Goal: Information Seeking & Learning: Learn about a topic

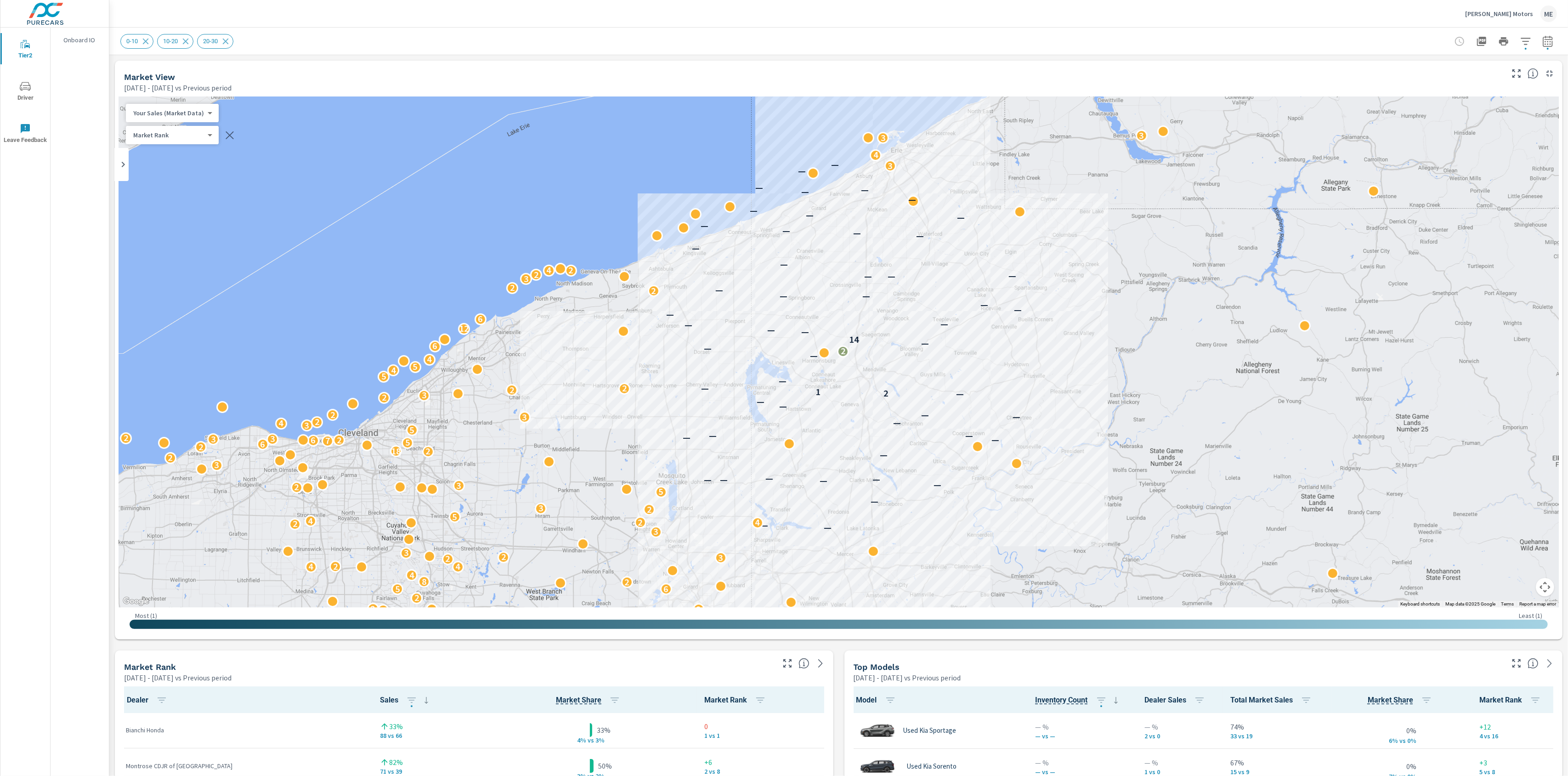
scroll to position [1, 0]
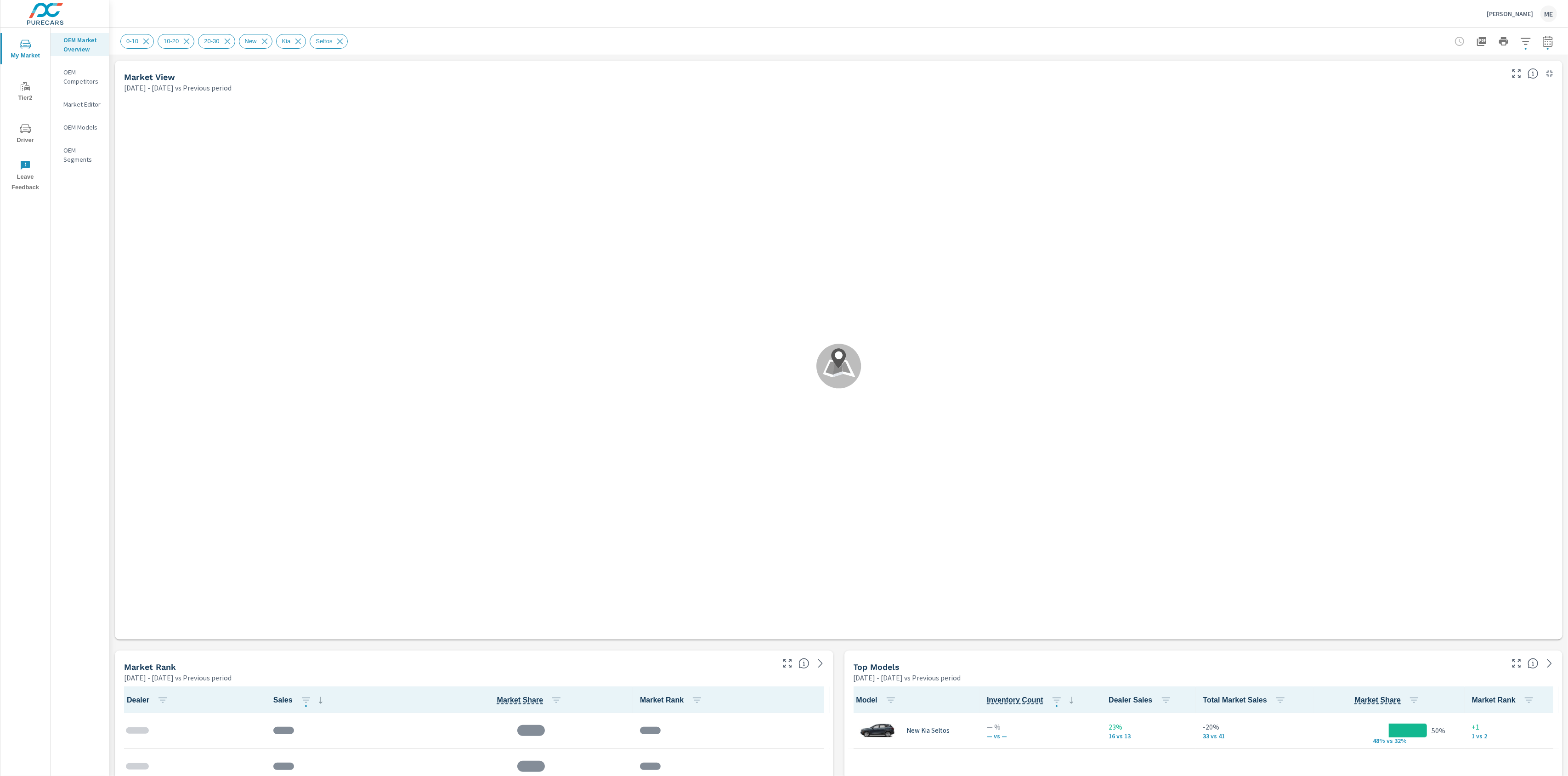
scroll to position [1, 0]
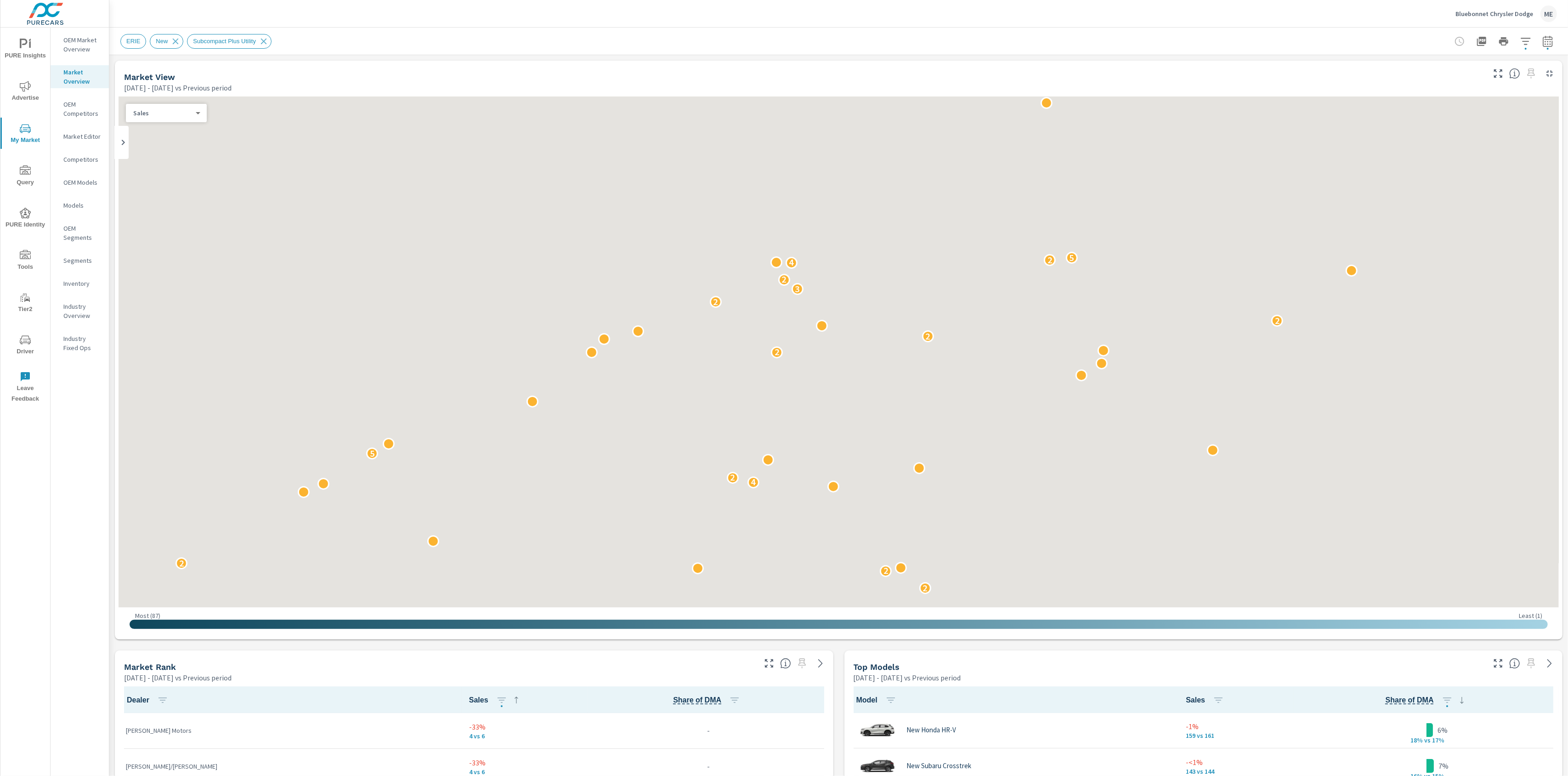
scroll to position [1, 0]
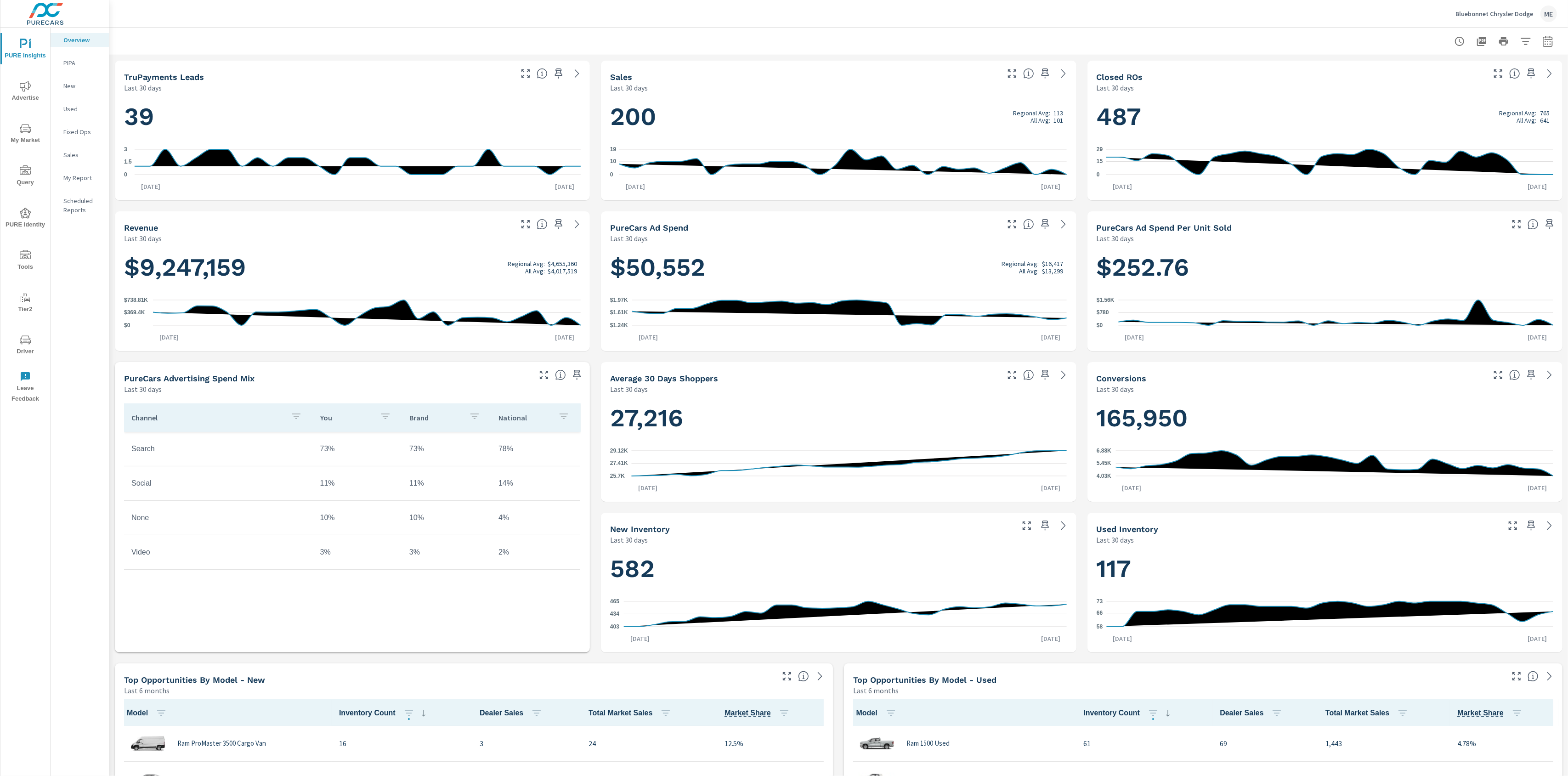
scroll to position [394, 0]
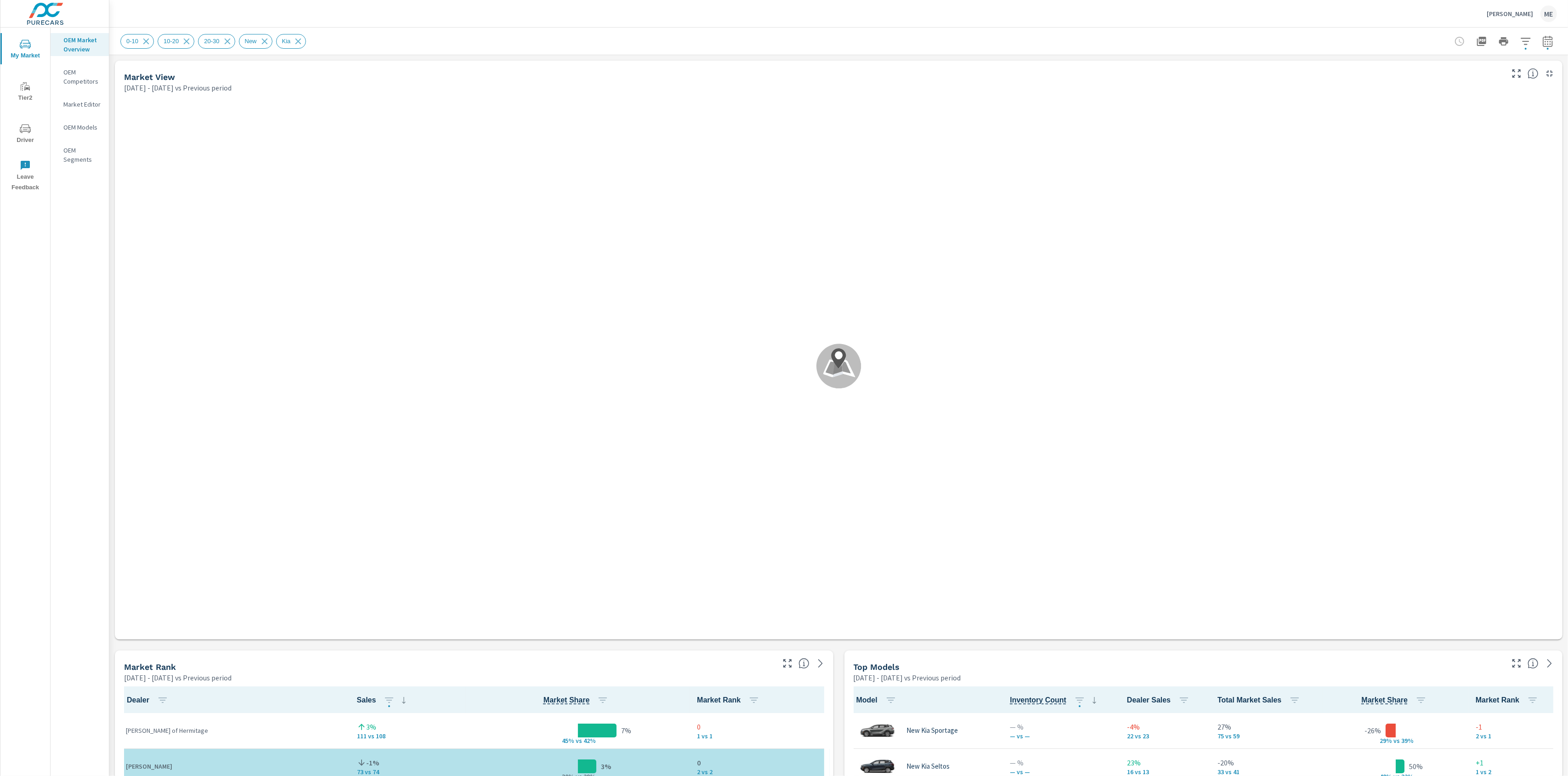
click at [747, 37] on div "0-10 10-20 20-30 New Kia" at bounding box center [775, 42] width 1308 height 15
